Goal: Book appointment/travel/reservation

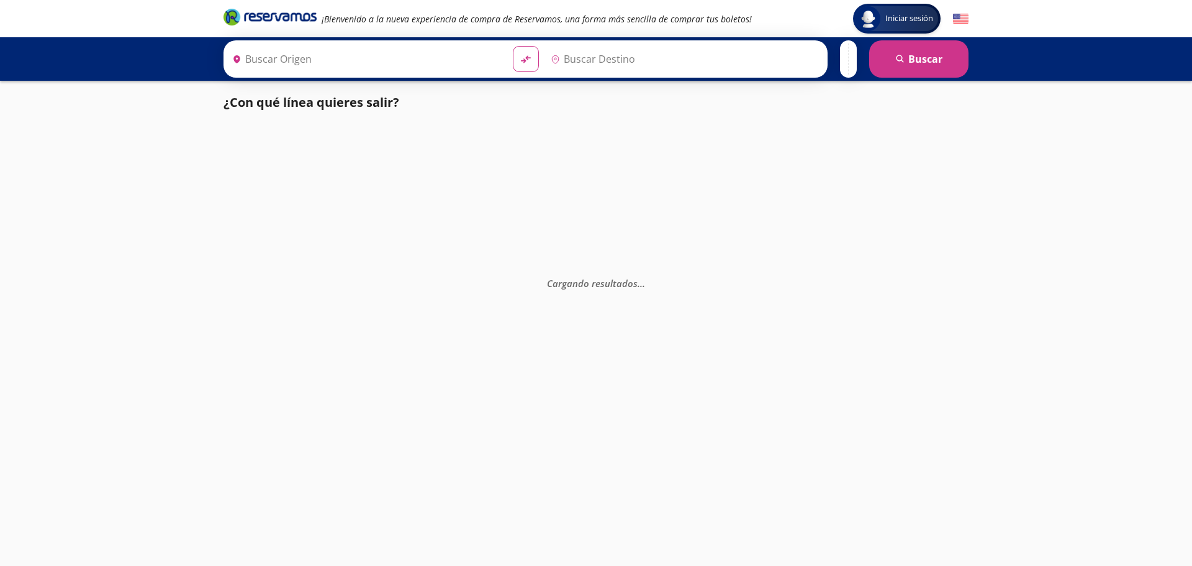
type input "[GEOGRAPHIC_DATA], [GEOGRAPHIC_DATA]"
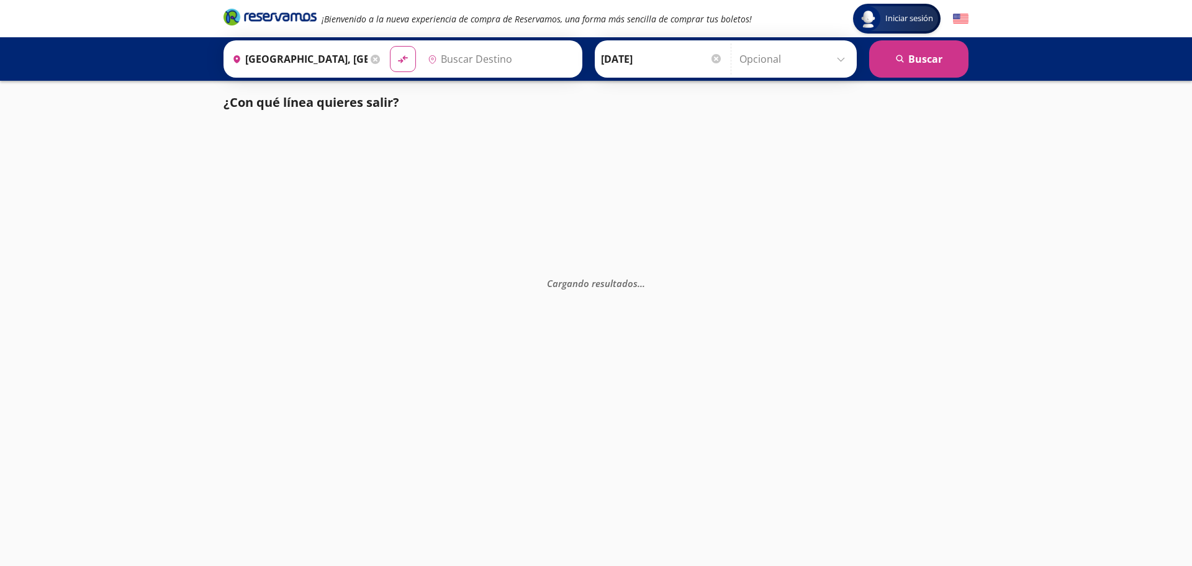
type input "Toluca, [GEOGRAPHIC_DATA]"
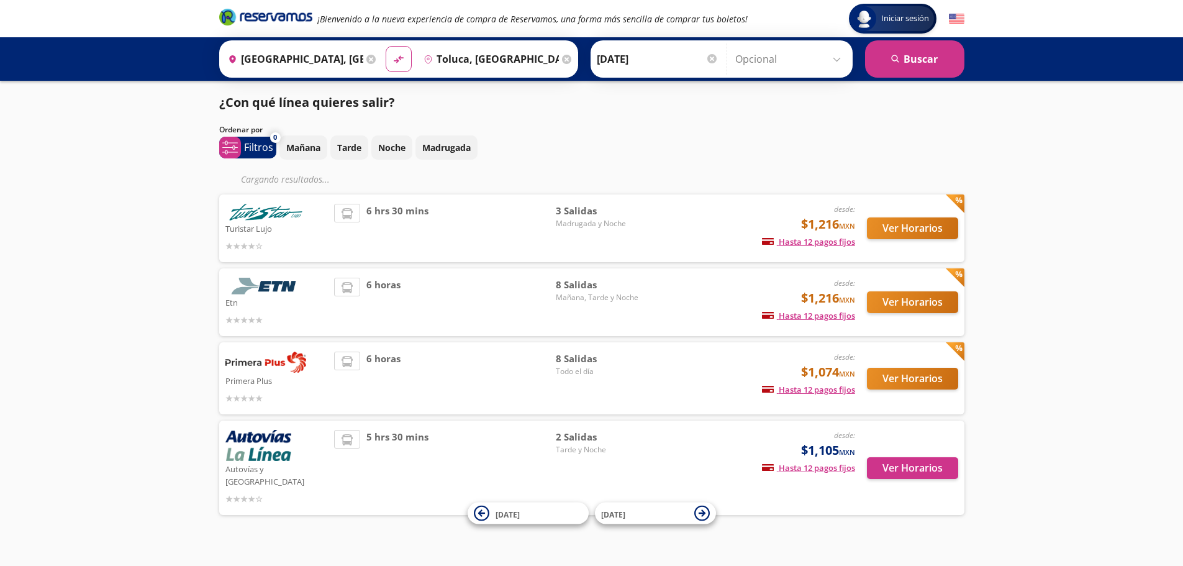
click at [642, 50] on input "27-Oct-25" at bounding box center [658, 58] width 122 height 31
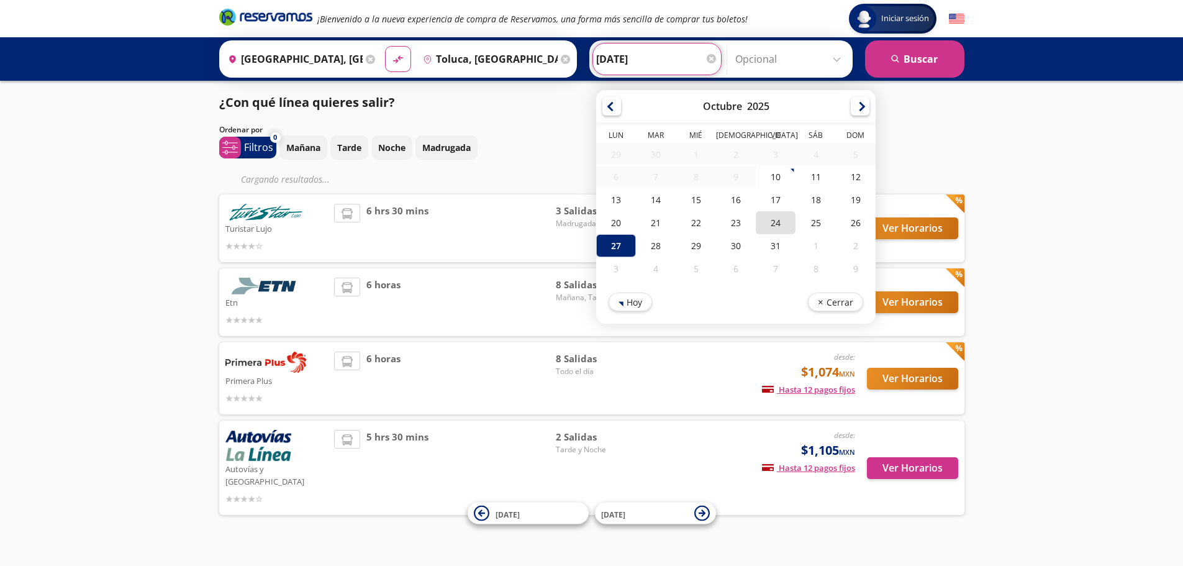
click at [782, 221] on div "24" at bounding box center [776, 222] width 40 height 23
type input "[DATE]"
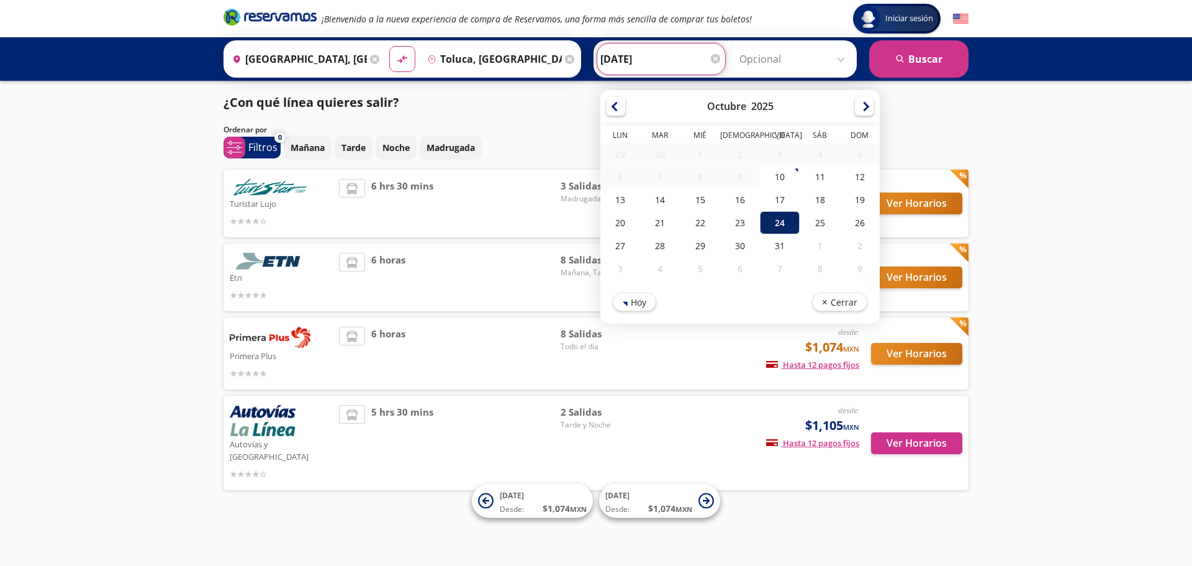
click at [777, 223] on div "24" at bounding box center [780, 222] width 40 height 23
click at [780, 221] on div "24" at bounding box center [780, 222] width 40 height 23
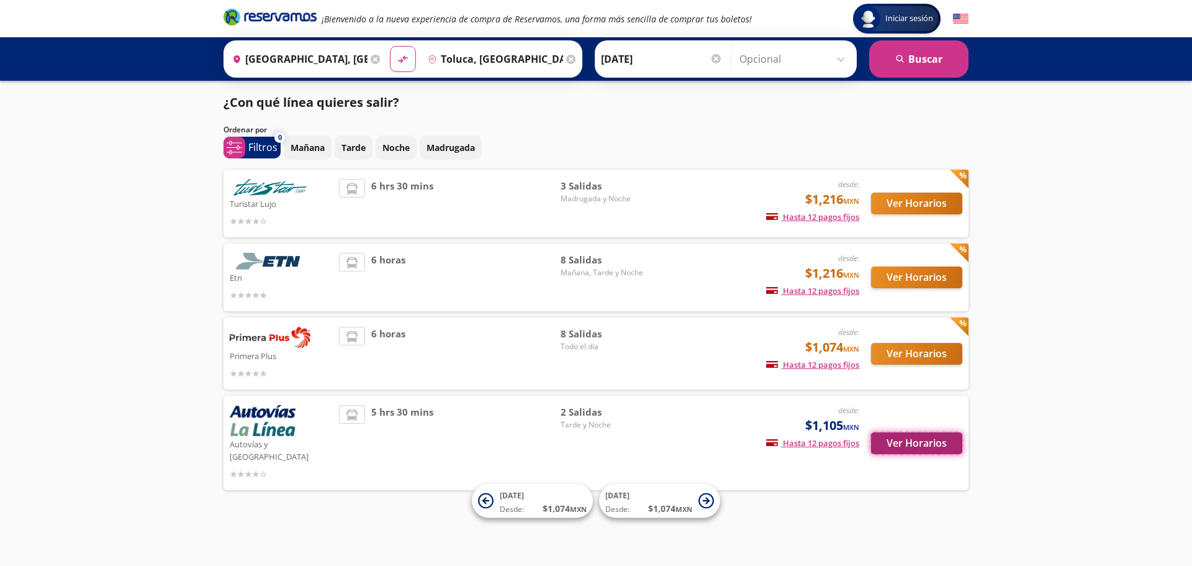
click at [927, 432] on button "Ver Horarios" at bounding box center [916, 443] width 91 height 22
click at [877, 279] on button "Ver Horarios" at bounding box center [916, 277] width 91 height 22
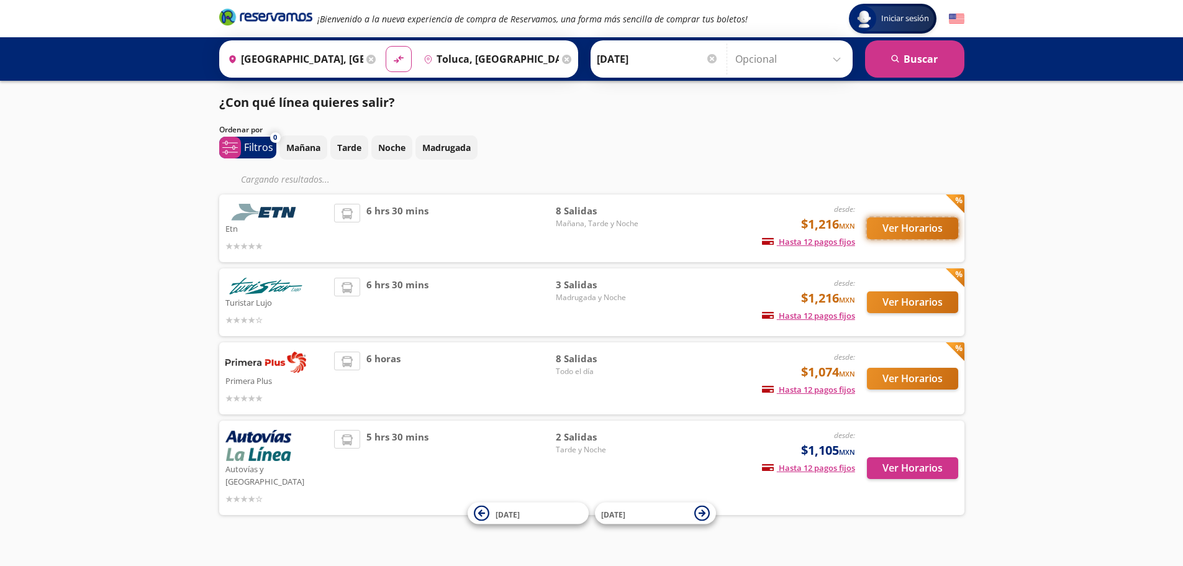
click at [904, 233] on button "Ver Horarios" at bounding box center [912, 228] width 91 height 22
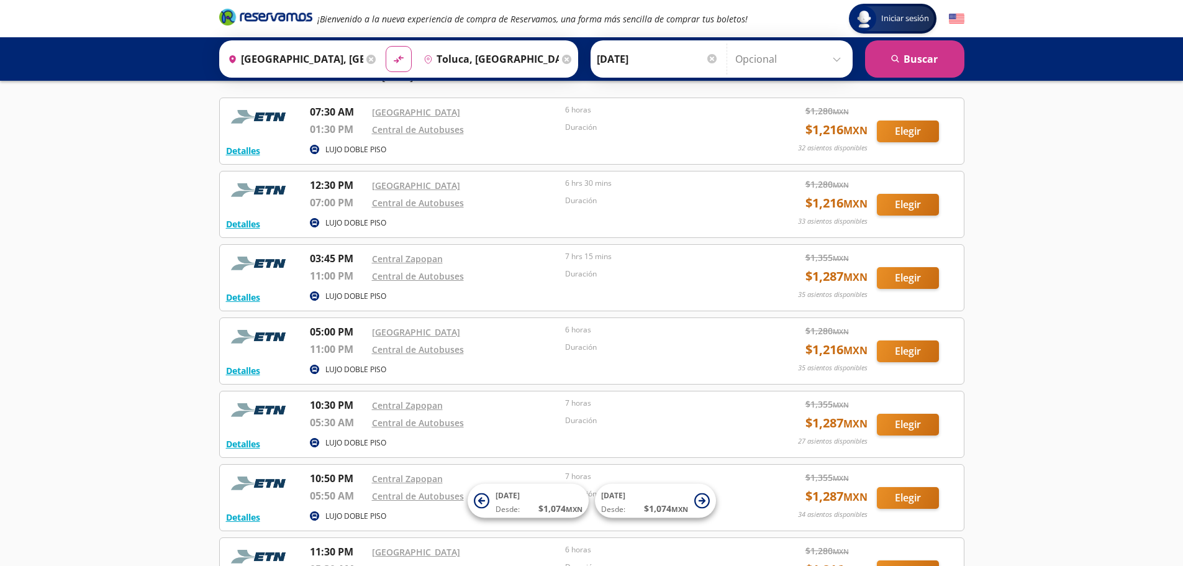
scroll to position [31, 0]
